Goal: Complete application form

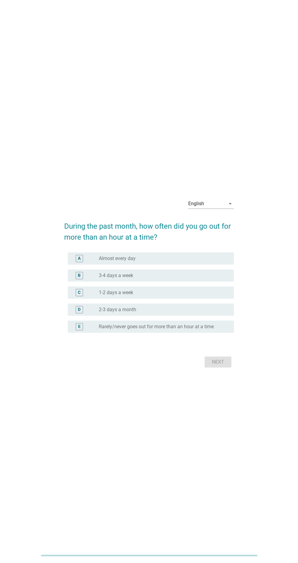
click at [221, 208] on div "English arrow_drop_down" at bounding box center [211, 204] width 46 height 10
click at [222, 246] on div "Bahasa Indonesia" at bounding box center [212, 242] width 39 height 15
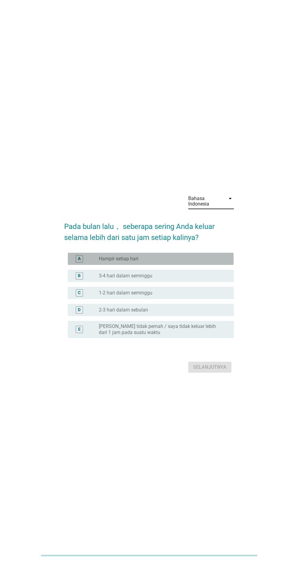
click at [201, 262] on div "radio_button_unchecked Hampir setiap hari" at bounding box center [161, 259] width 125 height 6
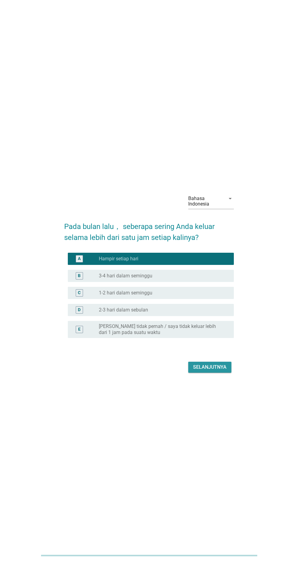
click at [222, 371] on div "Selanjutnya" at bounding box center [209, 366] width 33 height 7
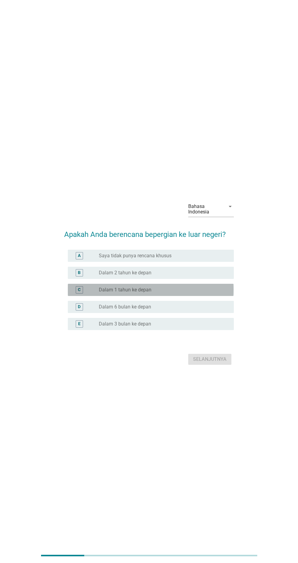
click at [195, 293] on div "radio_button_unchecked Dalam 1 tahun ke depan" at bounding box center [161, 290] width 125 height 6
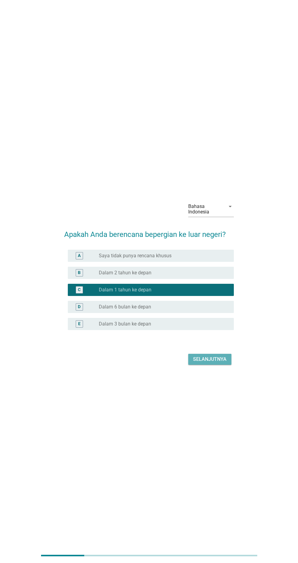
click at [224, 363] on div "Selanjutnya" at bounding box center [209, 358] width 33 height 7
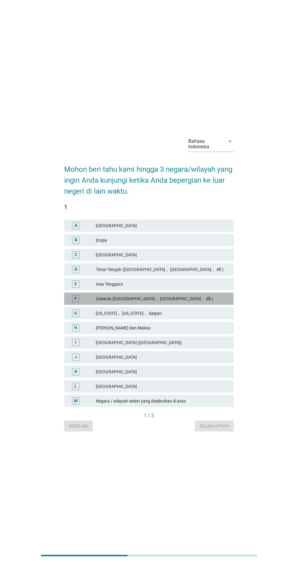
click at [211, 302] on div "Oseania ([GEOGRAPHIC_DATA]， [GEOGRAPHIC_DATA]， dll.)" at bounding box center [162, 298] width 133 height 7
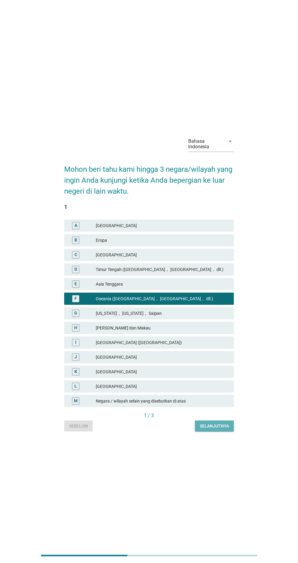
click at [224, 429] on div "Selanjutnya" at bounding box center [214, 426] width 29 height 6
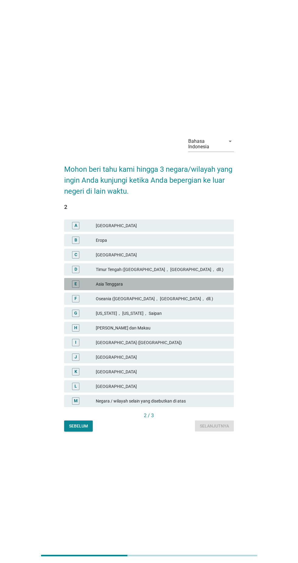
click at [200, 288] on div "Asia Tenggara" at bounding box center [162, 283] width 133 height 7
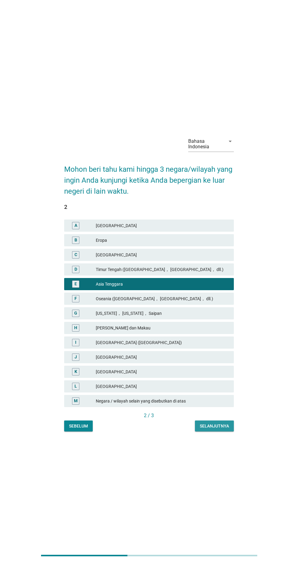
click at [225, 429] on div "Selanjutnya" at bounding box center [214, 426] width 29 height 6
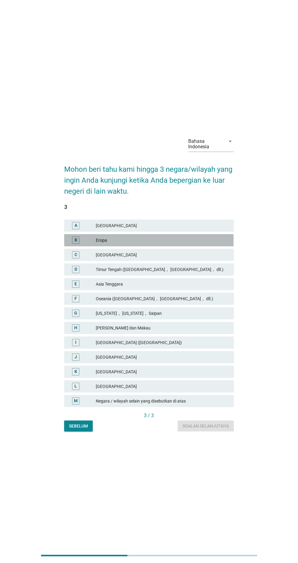
click at [202, 244] on div "Eropa" at bounding box center [162, 239] width 133 height 7
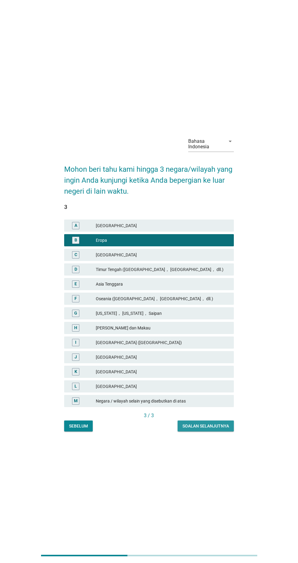
click at [221, 429] on div "Soalan selanjutnya" at bounding box center [206, 426] width 47 height 6
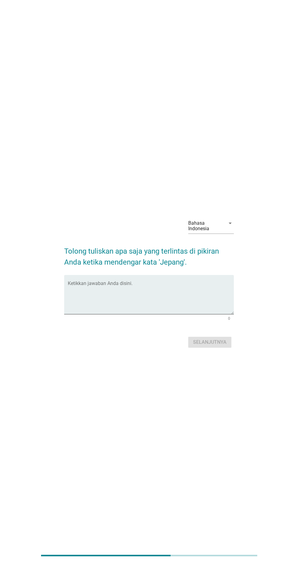
click at [186, 306] on textarea "Ketikkan jawaban Anda disini." at bounding box center [151, 298] width 166 height 32
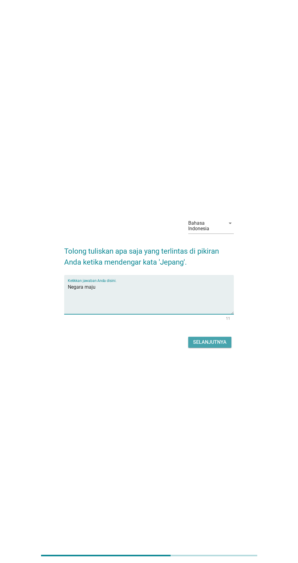
type textarea "Negara maju"
click at [221, 346] on div "Selanjutnya" at bounding box center [209, 341] width 33 height 7
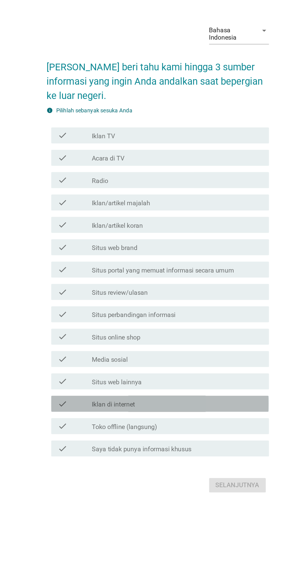
scroll to position [1, 0]
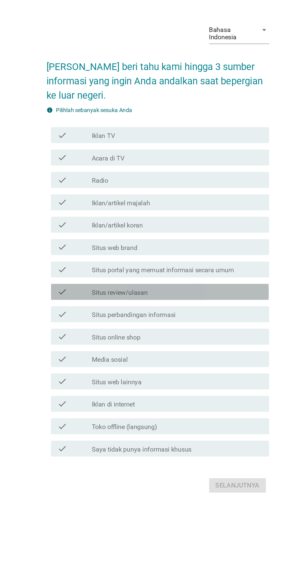
click at [176, 312] on div "check_box_outline_blank Situs review/ulasan" at bounding box center [164, 307] width 130 height 7
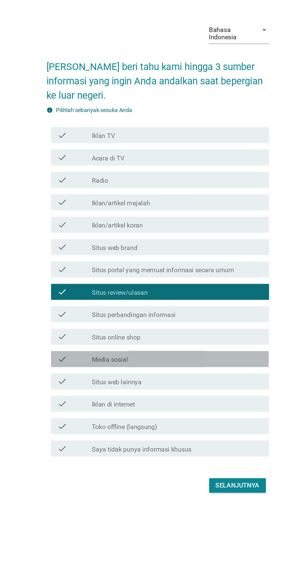
click at [171, 363] on div "check_box_outline_blank Media sosial" at bounding box center [164, 358] width 130 height 7
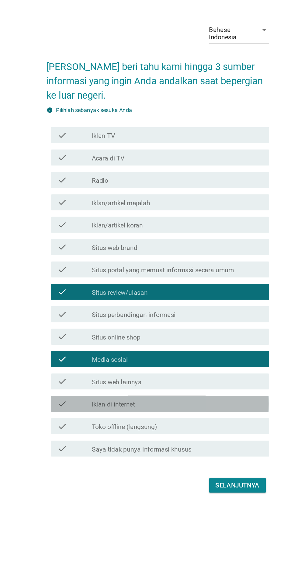
click at [176, 397] on div "check_box_outline_blank Iklan di internet" at bounding box center [164, 393] width 130 height 7
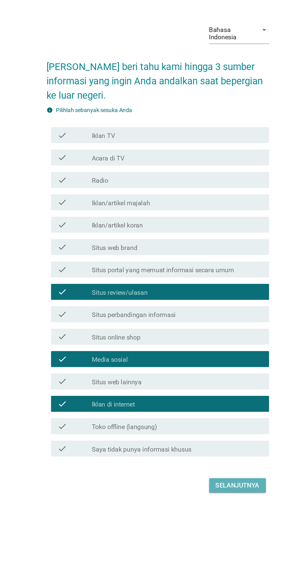
click at [212, 461] on button "Selanjutnya" at bounding box center [209, 455] width 43 height 11
